Goal: Task Accomplishment & Management: Use online tool/utility

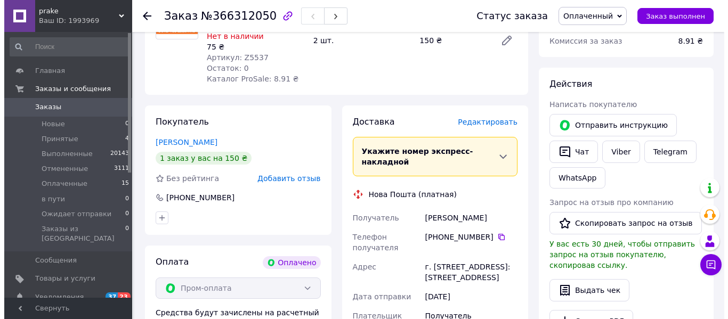
scroll to position [416, 0]
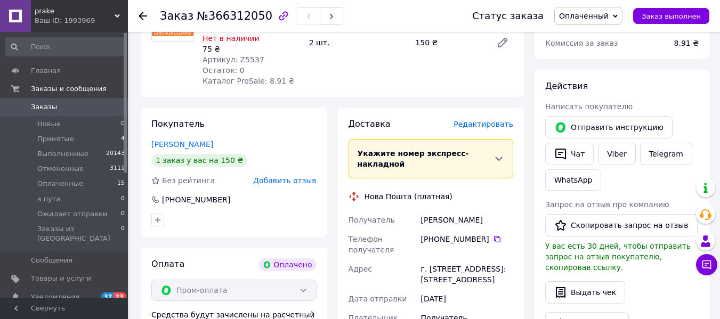
click at [487, 120] on span "Редактировать" at bounding box center [483, 124] width 60 height 9
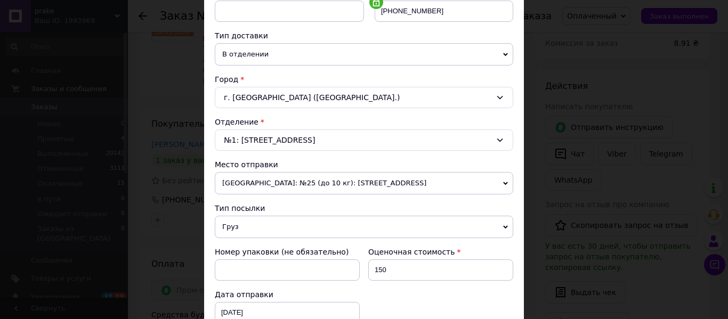
scroll to position [254, 0]
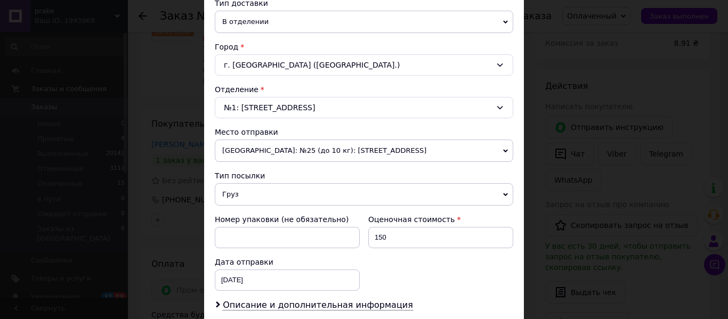
click at [377, 199] on span "Груз" at bounding box center [364, 194] width 298 height 22
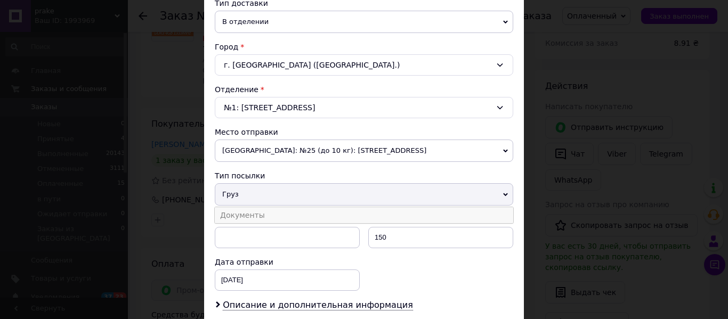
click at [339, 215] on li "Документы" at bounding box center [364, 215] width 298 height 16
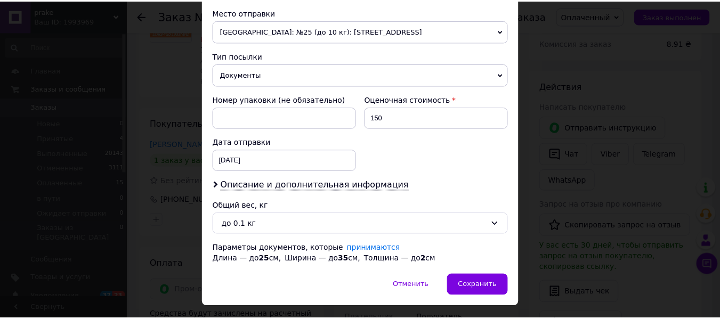
scroll to position [388, 0]
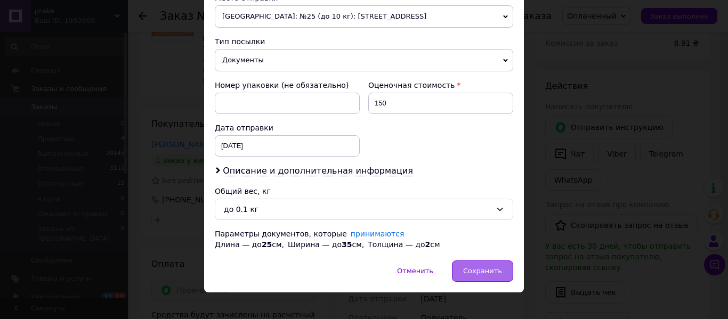
click at [490, 269] on span "Сохранить" at bounding box center [482, 271] width 39 height 8
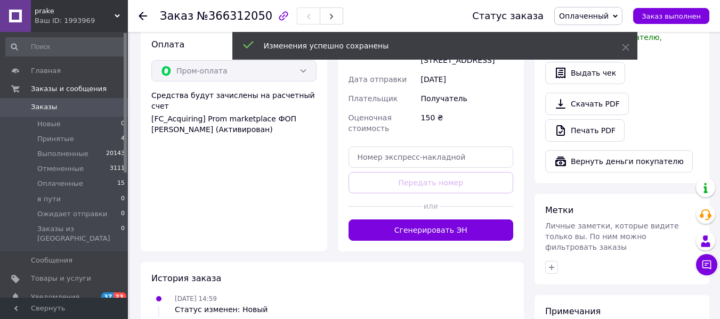
scroll to position [634, 0]
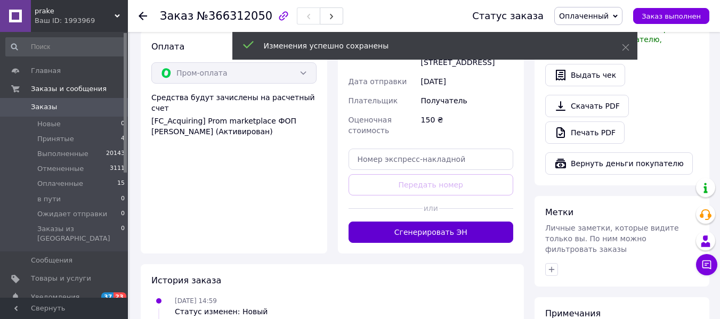
click at [495, 223] on button "Сгенерировать ЭН" at bounding box center [430, 232] width 165 height 21
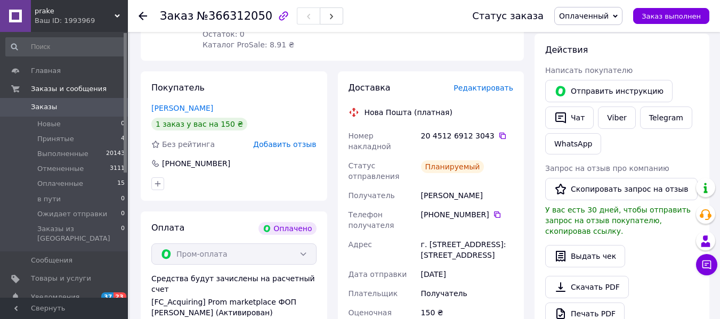
scroll to position [450, 0]
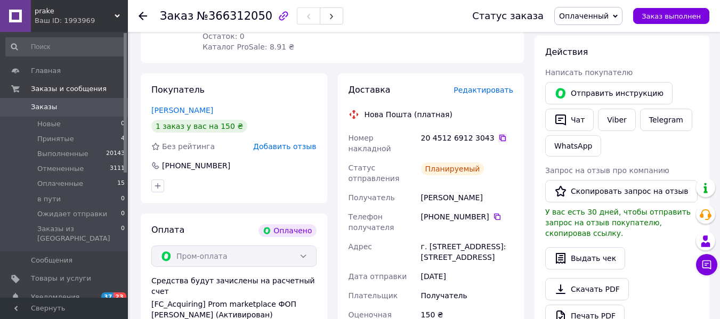
click at [499, 135] on icon at bounding box center [502, 138] width 6 height 6
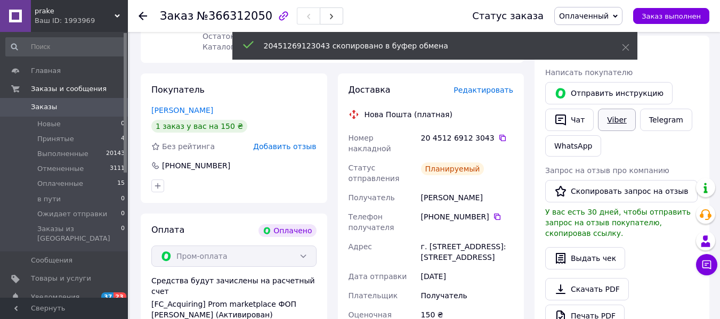
click at [611, 109] on link "Viber" at bounding box center [616, 120] width 37 height 22
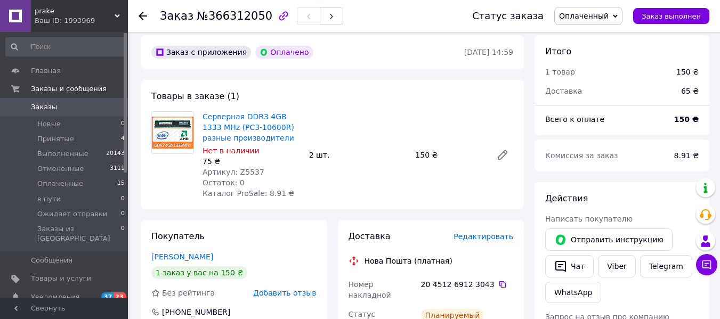
scroll to position [282, 0]
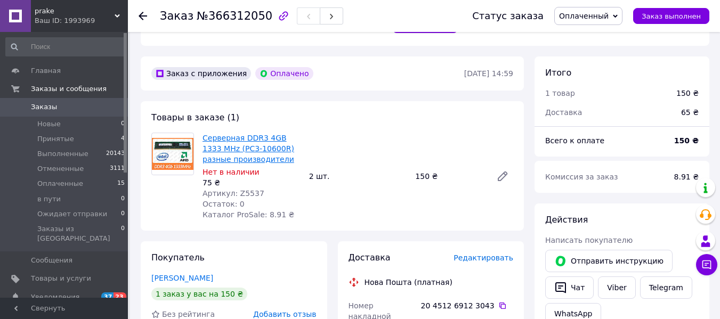
click at [244, 134] on link "Cерверная DDR3 4GB 1333 MHz (PC3-10600R) разные производители" at bounding box center [248, 149] width 92 height 30
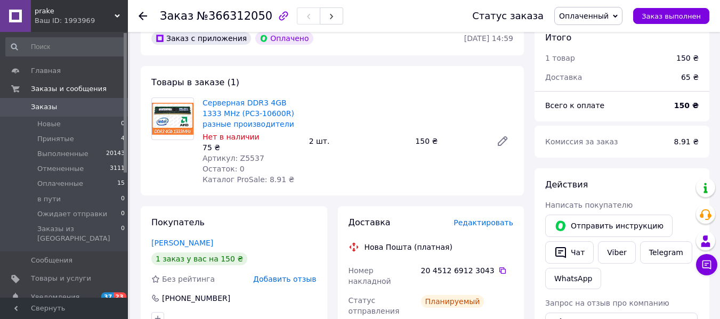
scroll to position [326, 0]
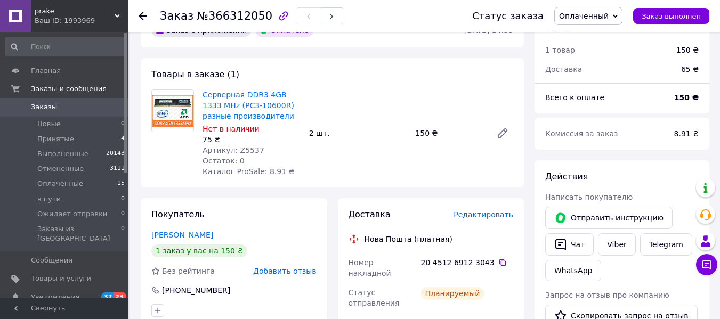
click at [247, 146] on span "Артикул: Z5537" at bounding box center [233, 150] width 62 height 9
click at [499, 259] on icon at bounding box center [502, 262] width 6 height 6
click at [248, 146] on span "Артикул: Z5537" at bounding box center [233, 150] width 62 height 9
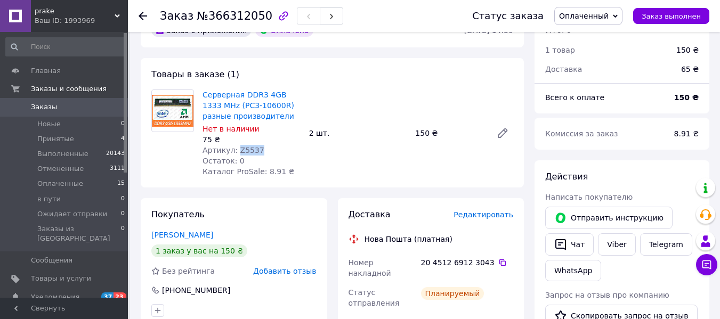
copy span "Z5537"
